Goal: Obtain resource: Download file/media

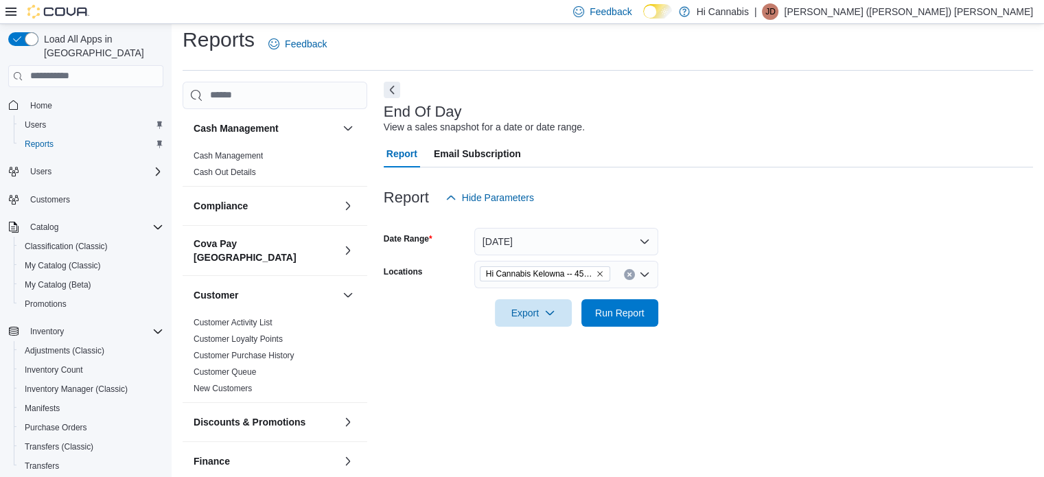
scroll to position [824, 0]
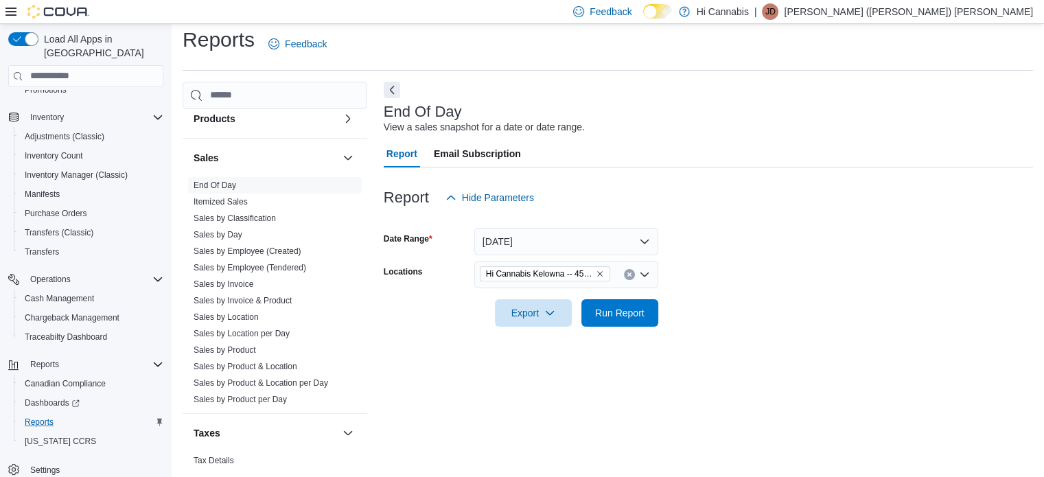
click at [66, 414] on div "Reports" at bounding box center [91, 422] width 144 height 16
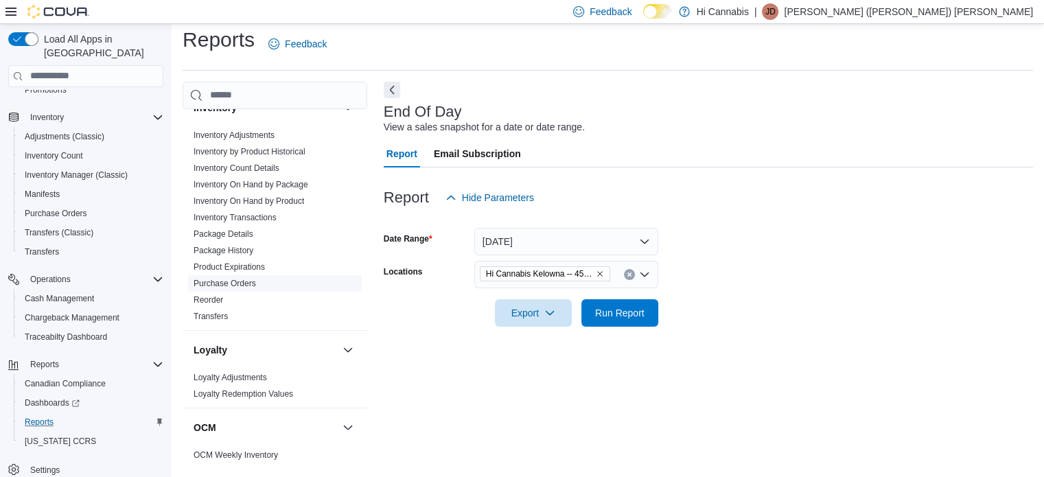
scroll to position [343, 0]
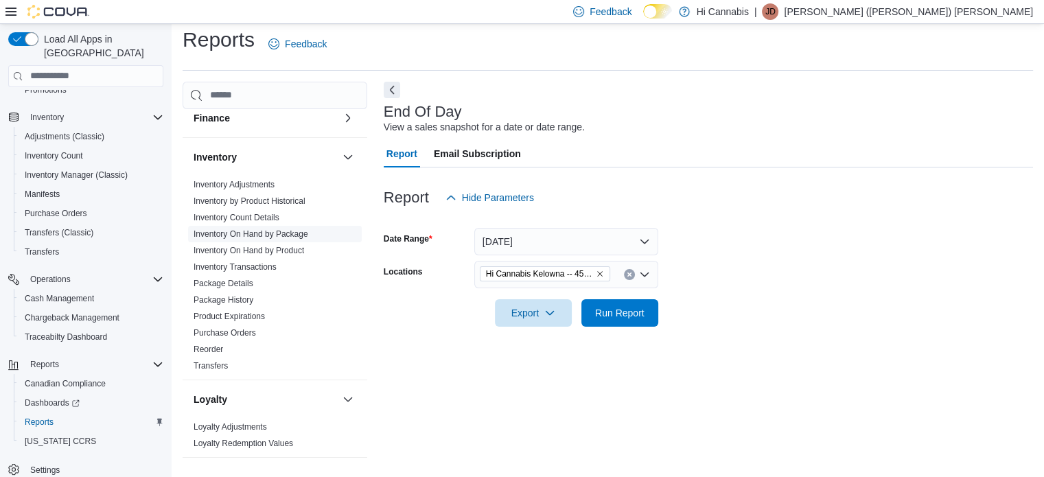
click at [257, 229] on span "Inventory On Hand by Package" at bounding box center [251, 234] width 115 height 11
click at [303, 229] on link "Inventory On Hand by Package" at bounding box center [251, 234] width 115 height 10
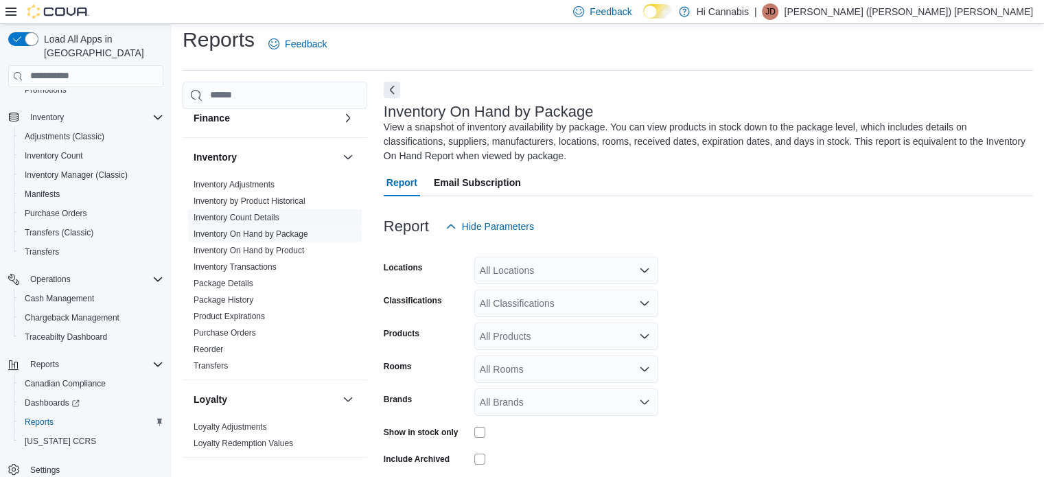
scroll to position [60, 0]
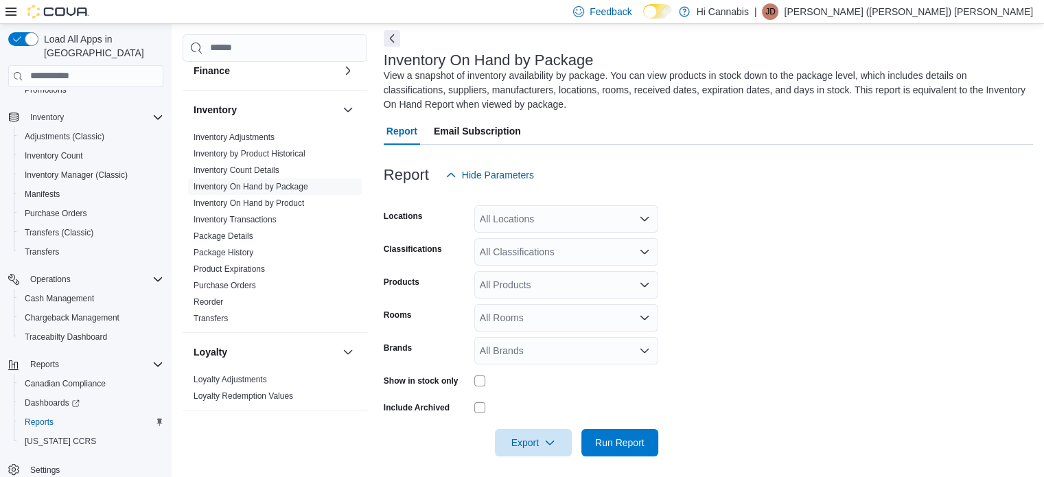
click at [618, 219] on div "All Locations" at bounding box center [566, 218] width 184 height 27
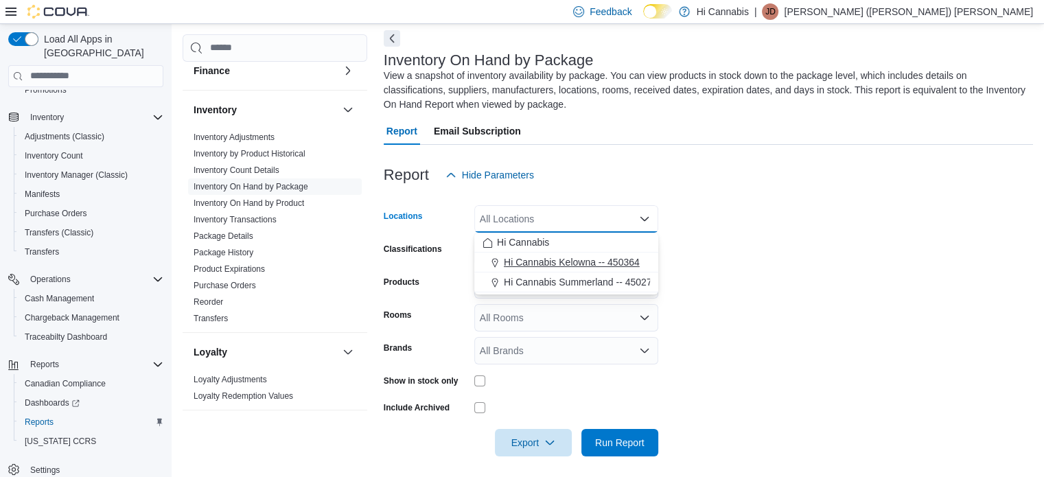
click at [595, 262] on span "Hi Cannabis Kelowna -- 450364" at bounding box center [572, 262] width 136 height 14
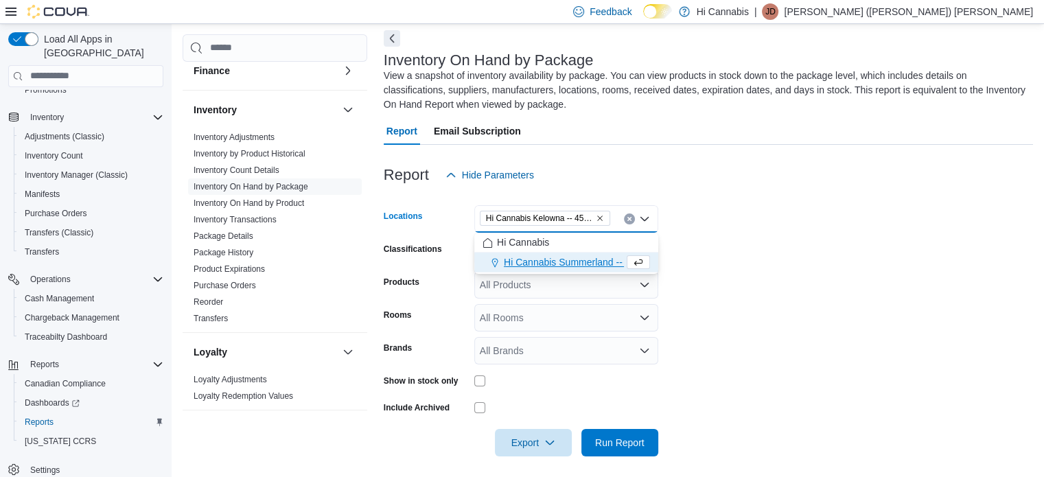
click at [858, 312] on form "Locations Hi Cannabis [GEOGRAPHIC_DATA] -- 450364 Combo box. Selected. Hi Canna…" at bounding box center [708, 323] width 649 height 268
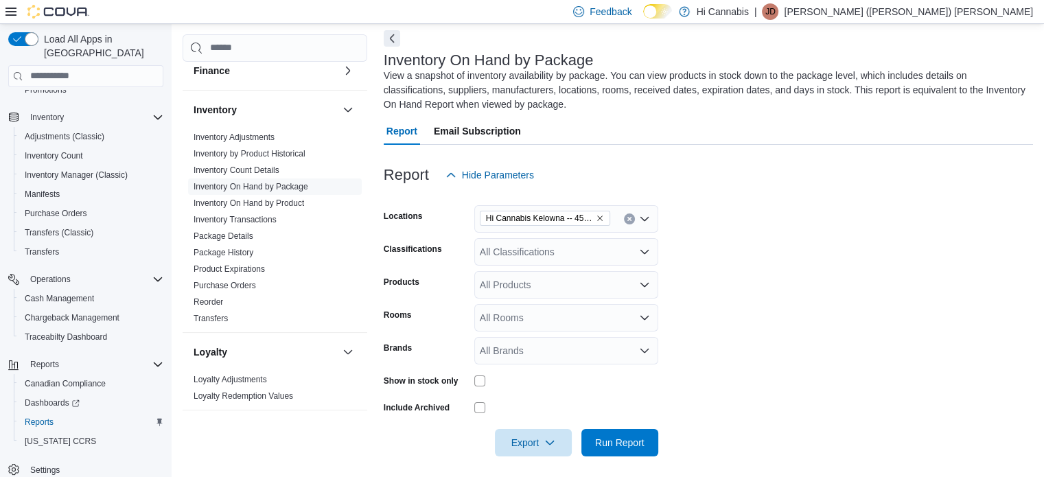
click at [645, 248] on icon "Open list of options" at bounding box center [644, 251] width 11 height 11
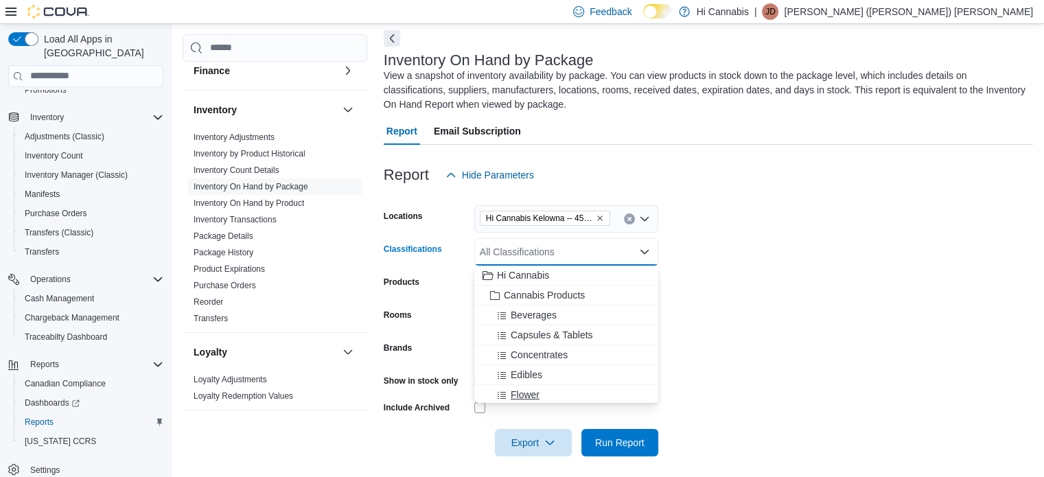
click at [563, 389] on div "Flower" at bounding box center [567, 395] width 168 height 14
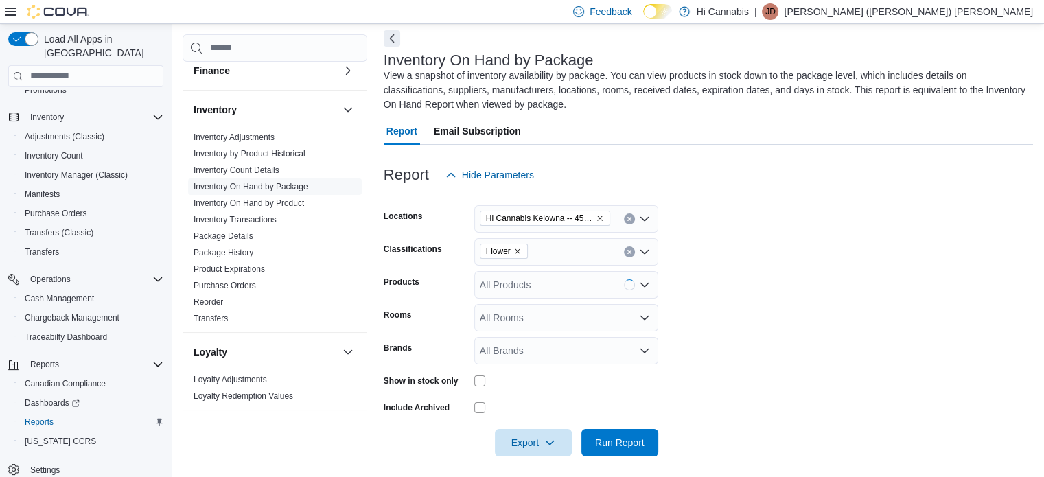
click at [662, 275] on form "Locations Hi Cannabis [GEOGRAPHIC_DATA] -- 450364 Classifications Flower Produc…" at bounding box center [708, 323] width 649 height 268
click at [640, 289] on icon "Open list of options" at bounding box center [644, 284] width 11 height 11
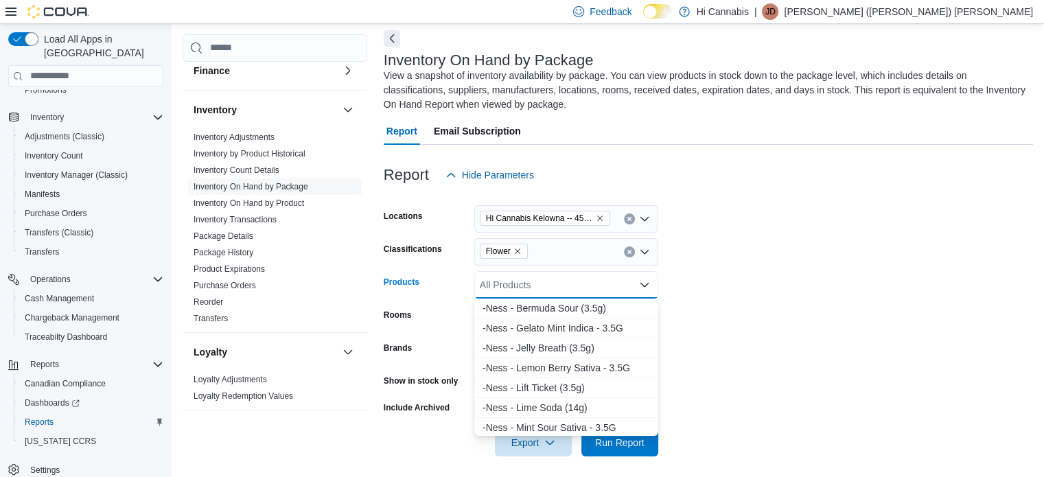
click at [765, 257] on form "Locations Hi Cannabis [GEOGRAPHIC_DATA] -- 450364 Classifications Flower Produc…" at bounding box center [708, 323] width 649 height 268
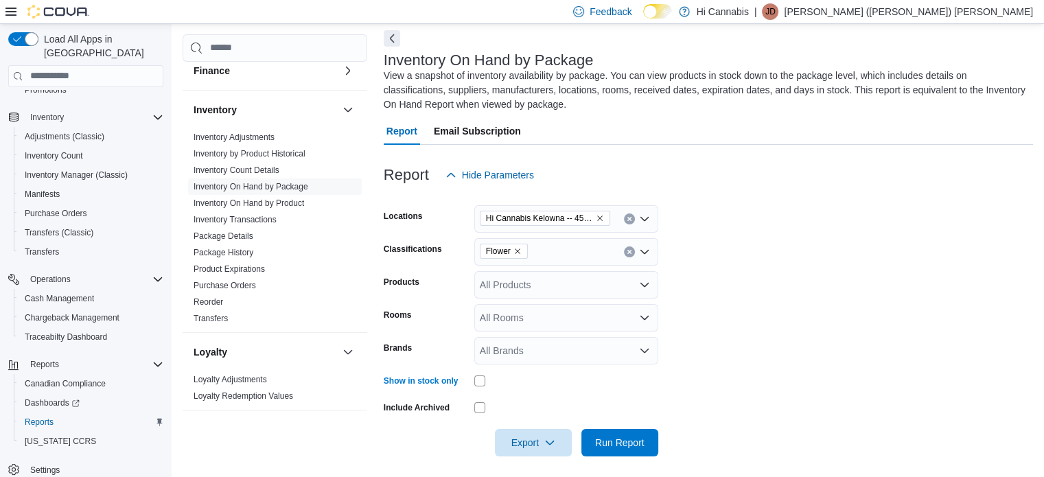
click at [555, 428] on div at bounding box center [708, 423] width 649 height 11
click at [553, 435] on span "Export" at bounding box center [533, 441] width 60 height 27
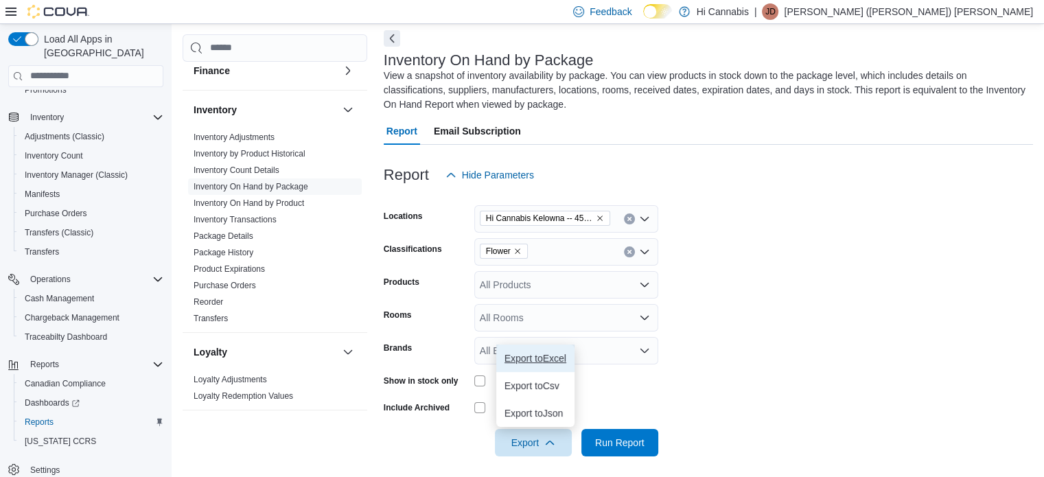
click at [542, 358] on span "Export to Excel" at bounding box center [536, 358] width 62 height 11
